Goal: Find specific page/section: Find specific page/section

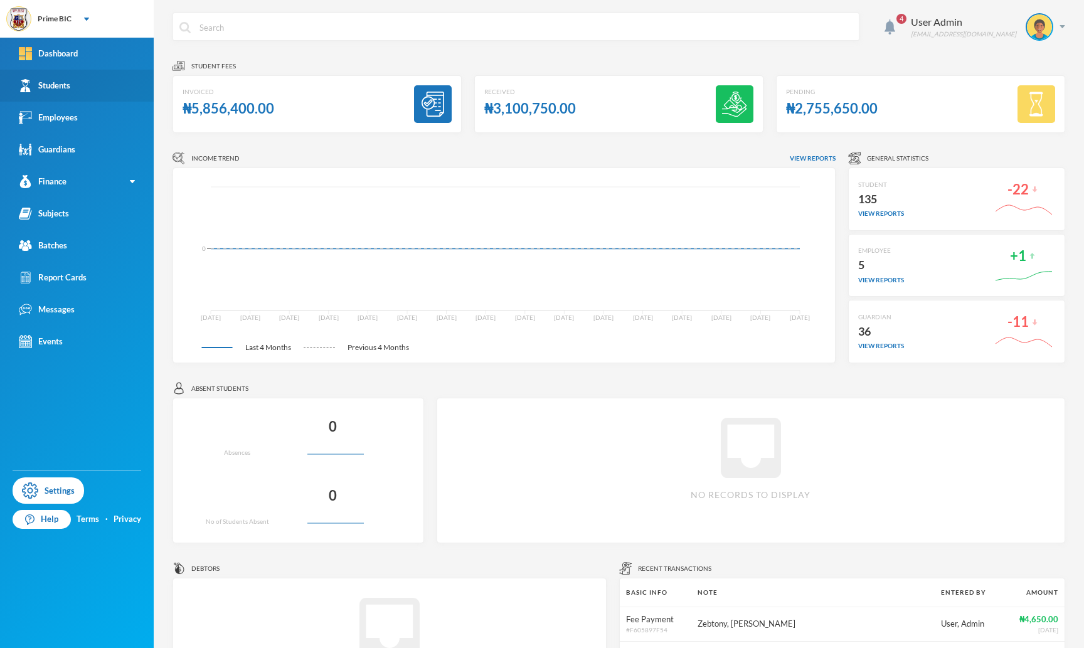
click at [85, 84] on link "Students" at bounding box center [77, 86] width 154 height 32
